Goal: Information Seeking & Learning: Learn about a topic

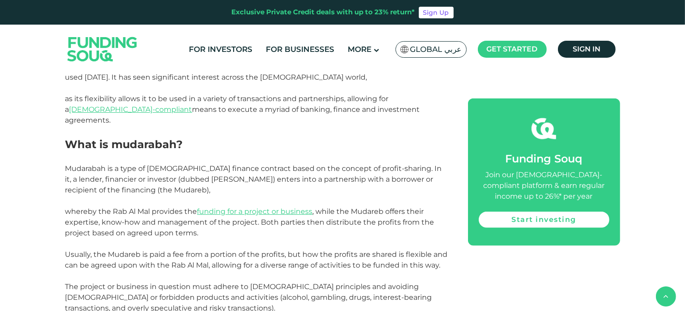
scroll to position [349, 0]
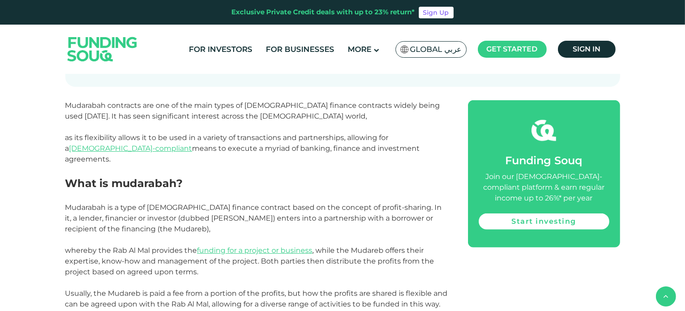
click at [99, 42] on img at bounding box center [103, 48] width 88 height 45
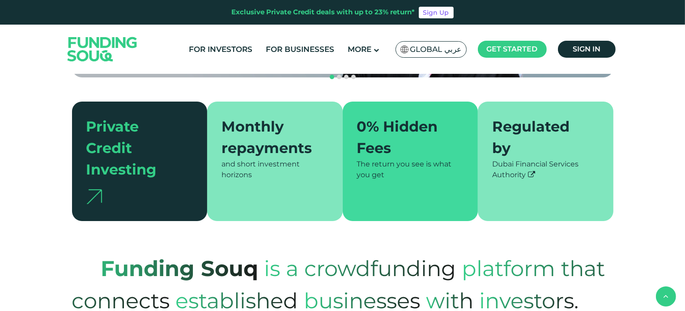
scroll to position [218, 0]
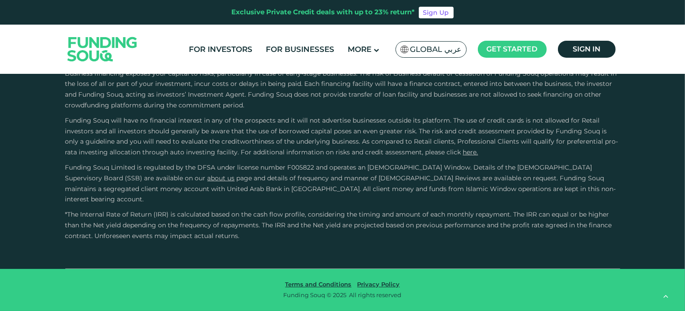
type tc-range-slider "4"
